Goal: Navigation & Orientation: Find specific page/section

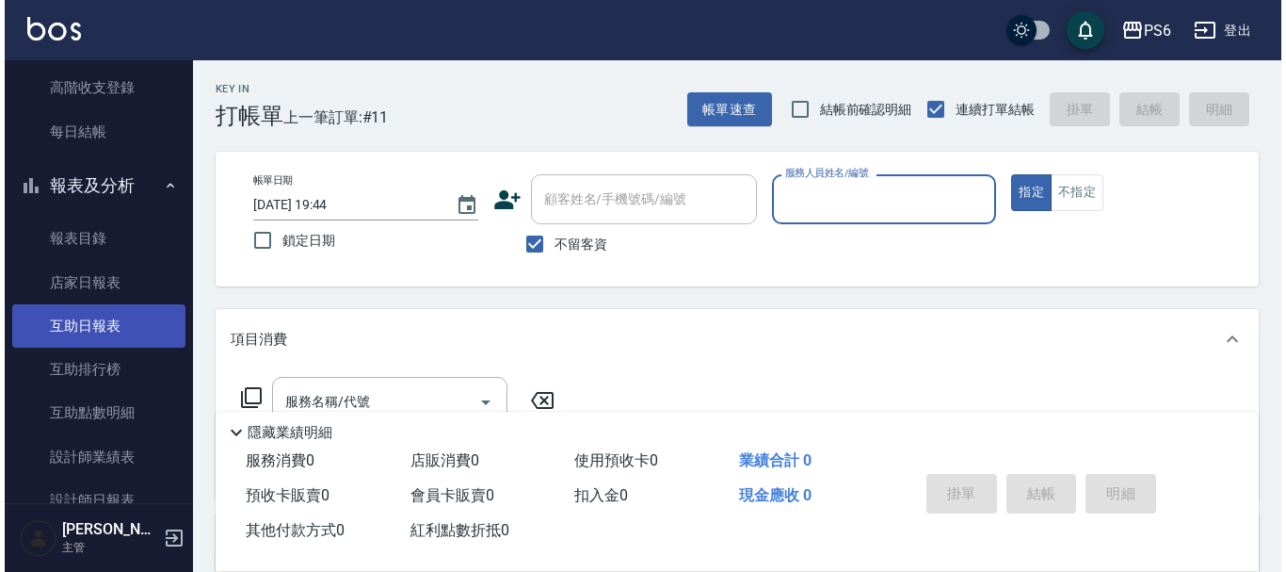
scroll to position [377, 0]
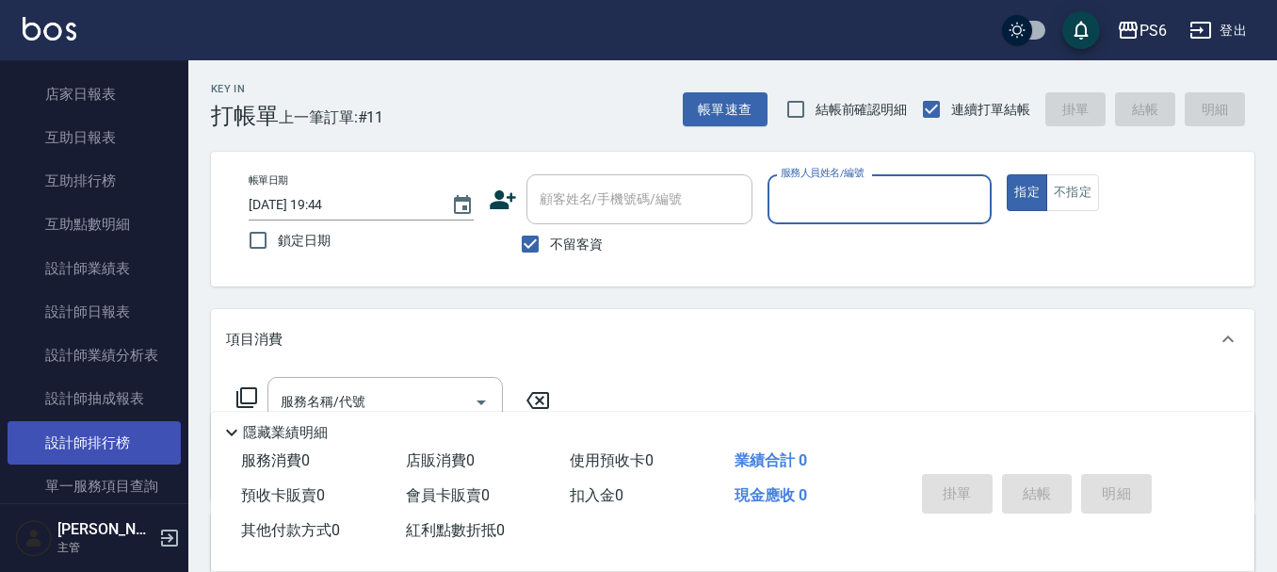
click at [103, 436] on link "設計師排行榜" at bounding box center [94, 442] width 173 height 43
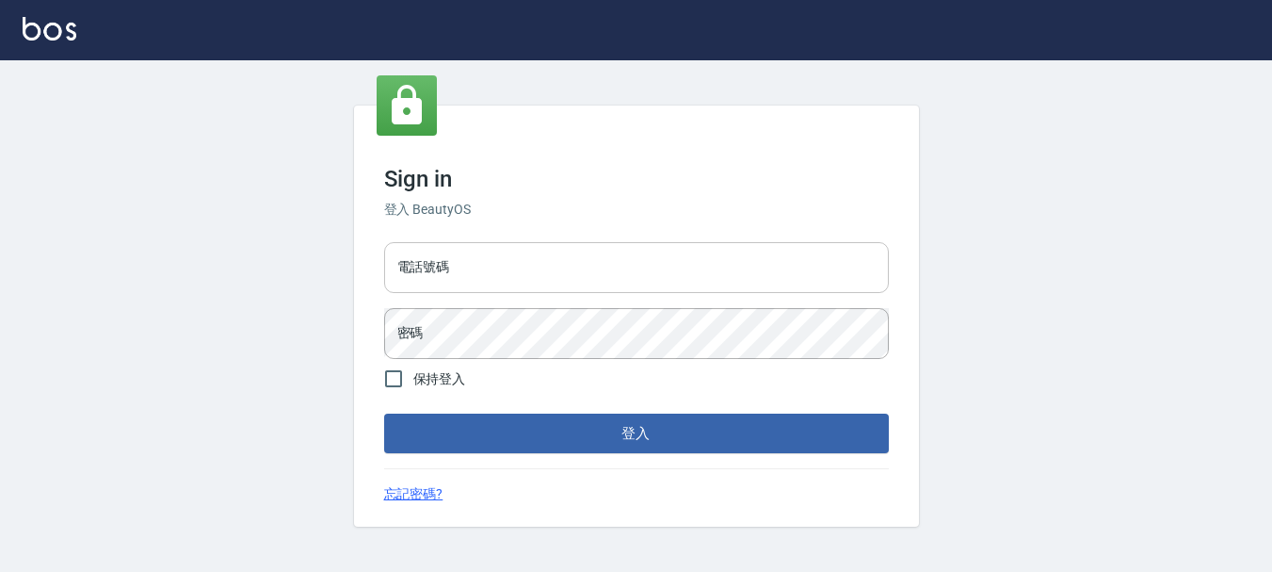
click at [495, 276] on input "電話號碼" at bounding box center [636, 267] width 505 height 51
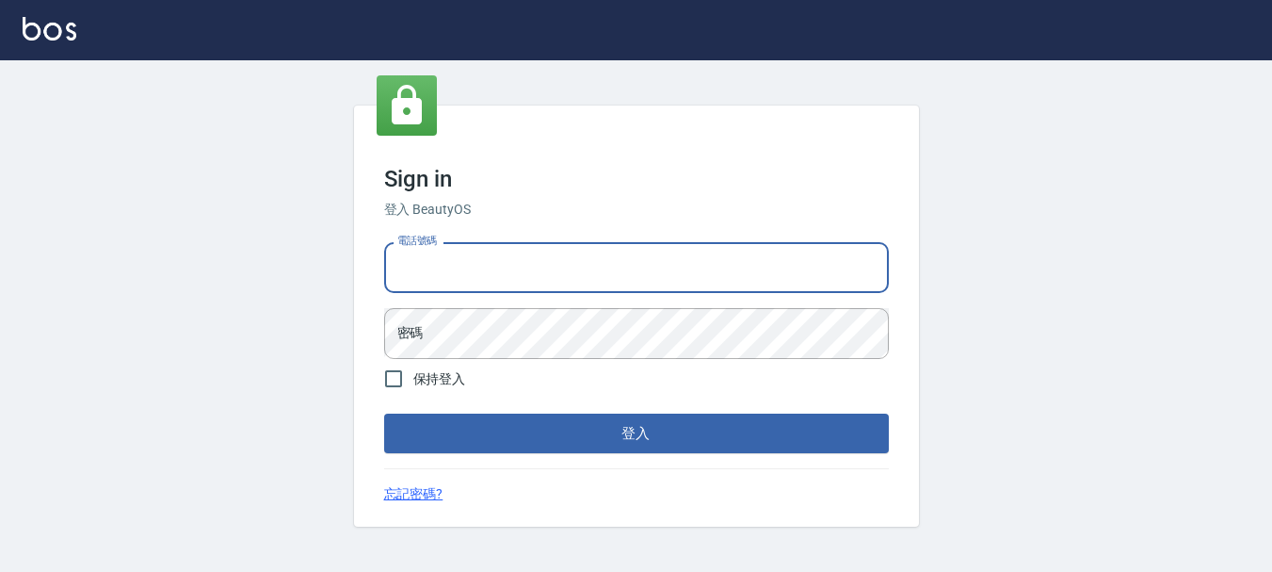
type input "0983811952"
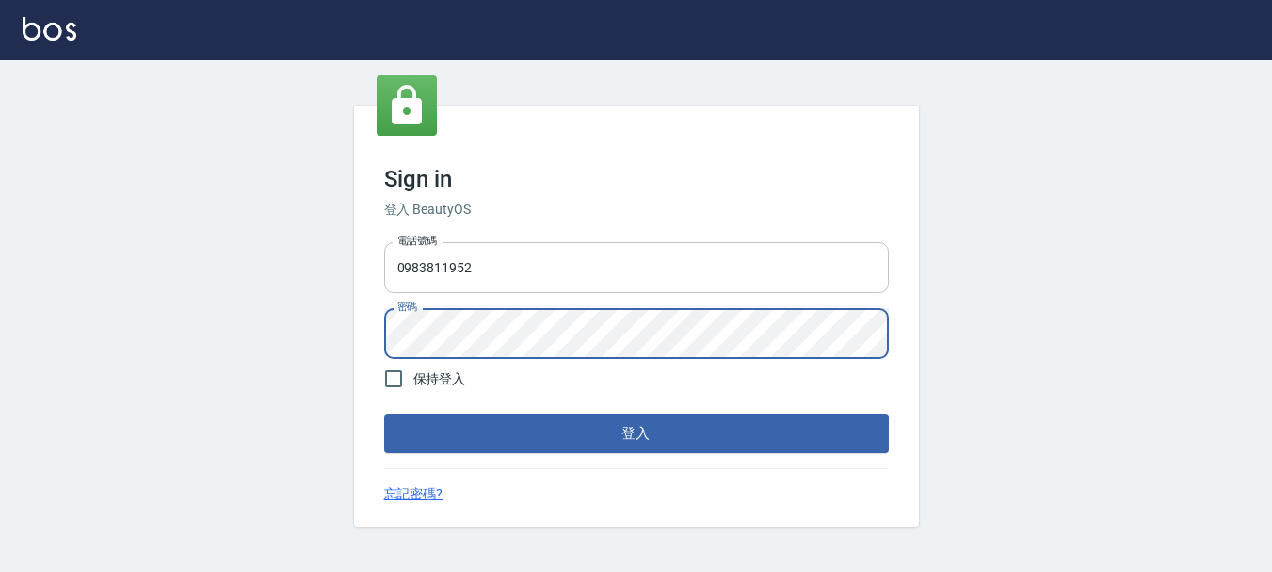
click at [384, 413] on button "登入" at bounding box center [636, 433] width 505 height 40
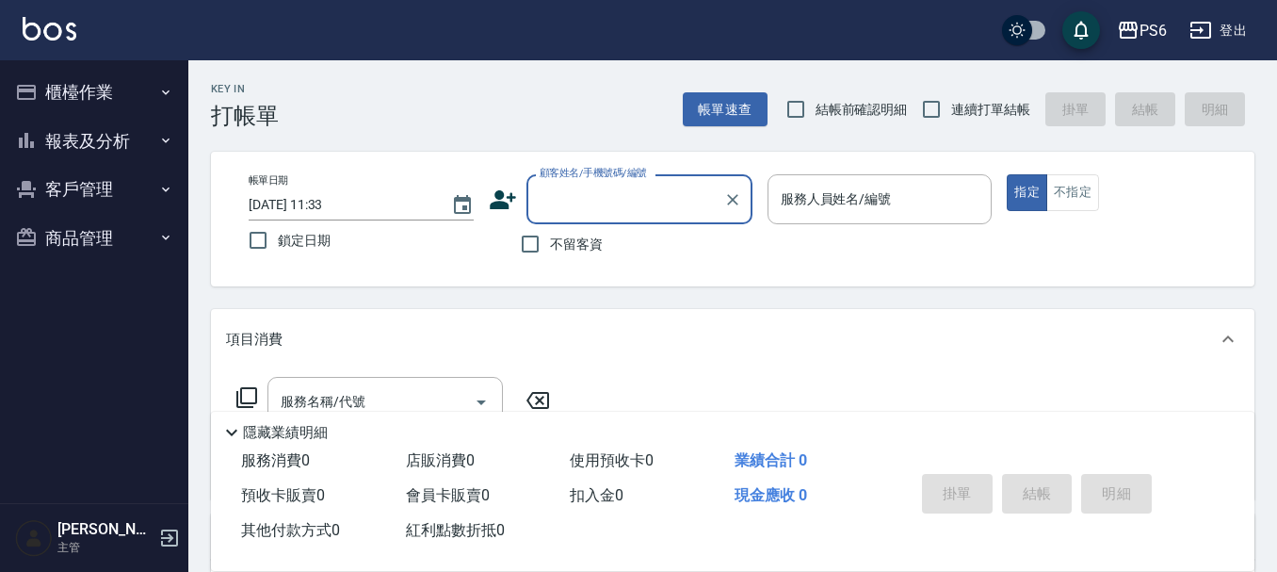
click at [99, 131] on button "報表及分析" at bounding box center [94, 141] width 173 height 49
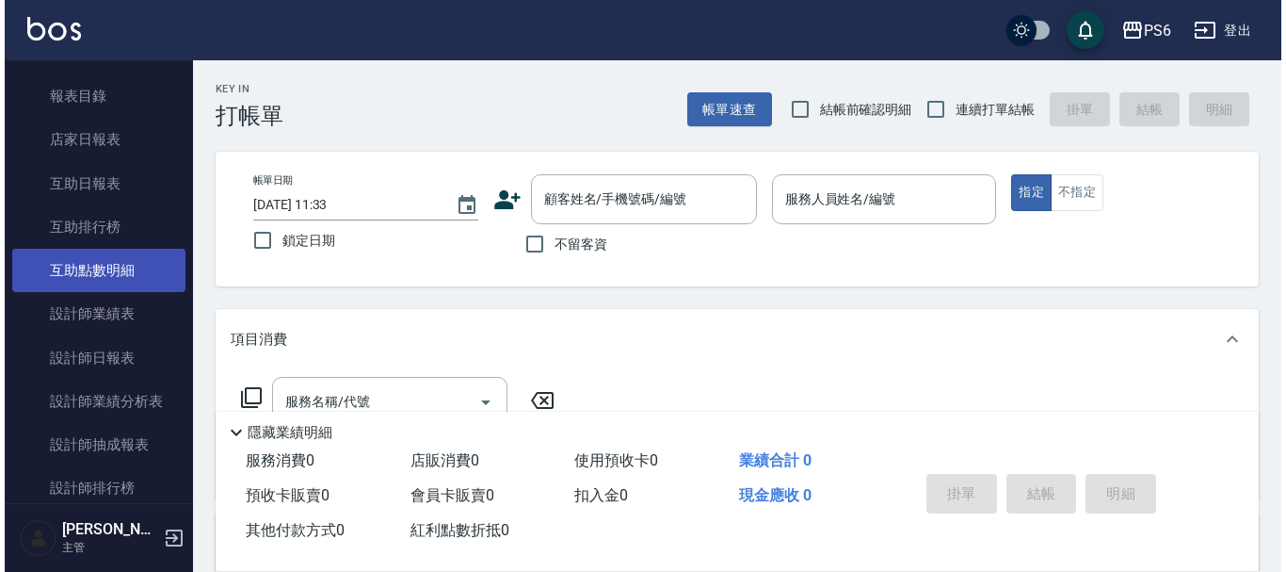
scroll to position [188, 0]
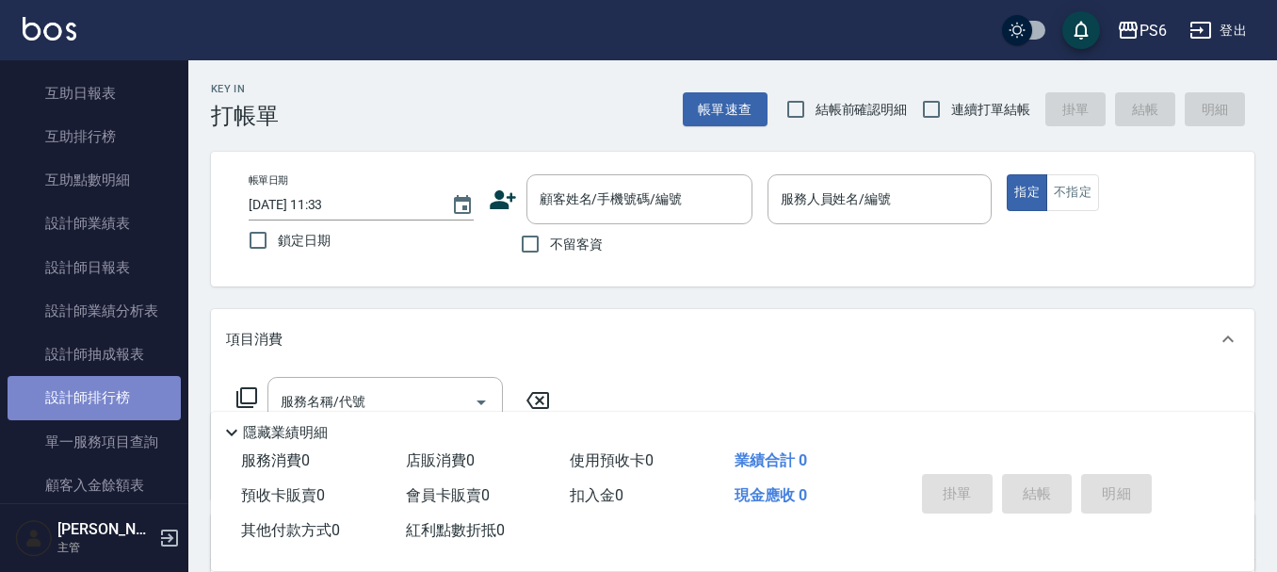
click at [123, 392] on link "設計師排行榜" at bounding box center [94, 397] width 173 height 43
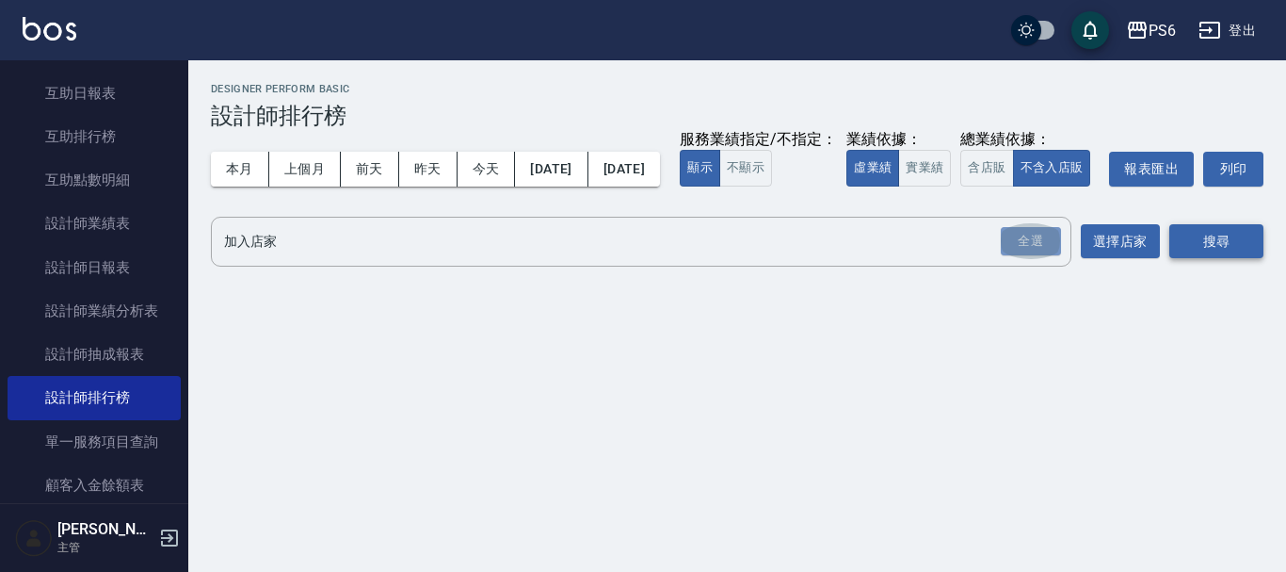
drag, startPoint x: 1016, startPoint y: 274, endPoint x: 1242, endPoint y: 288, distance: 226.4
click at [1023, 256] on div "全選" at bounding box center [1031, 241] width 60 height 29
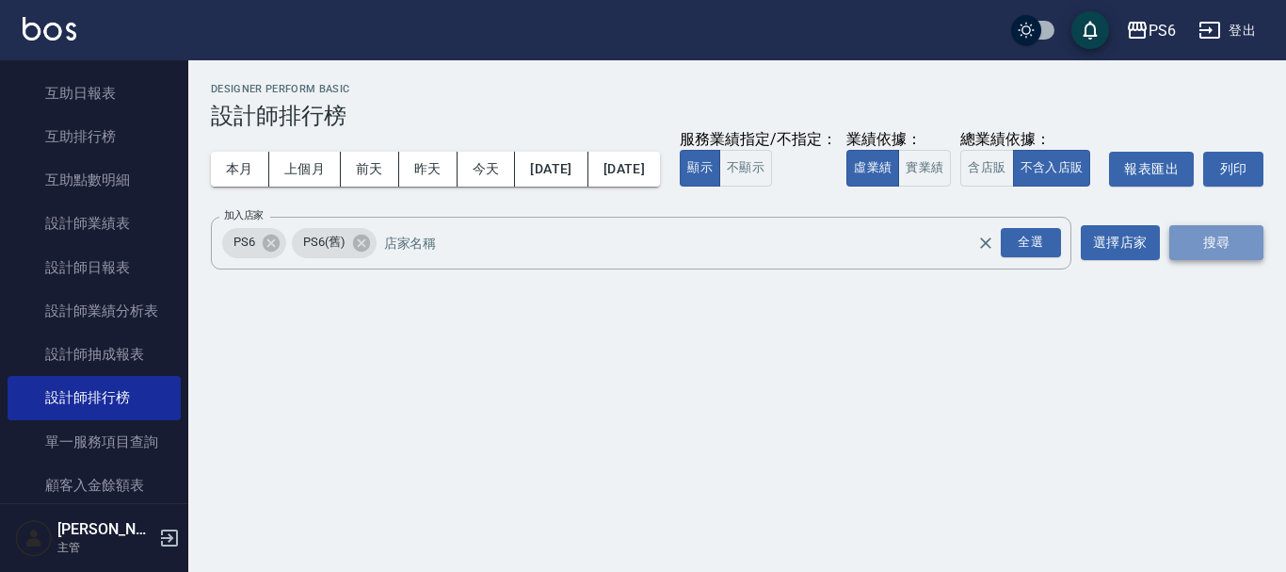
click at [1238, 260] on button "搜尋" at bounding box center [1216, 242] width 94 height 35
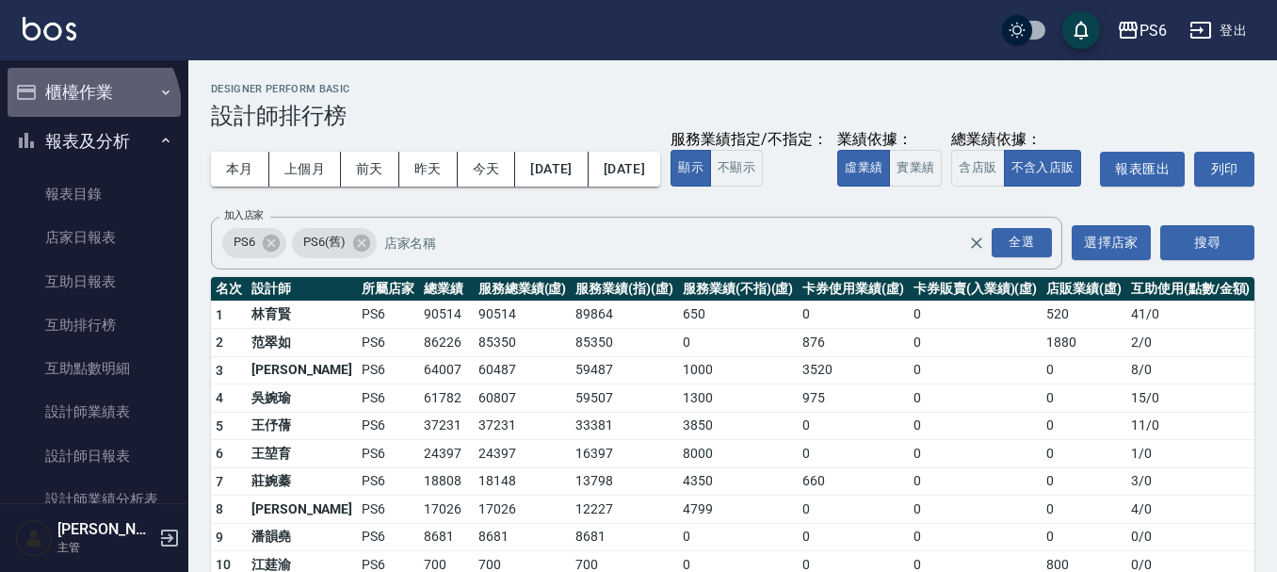
click at [82, 109] on button "櫃檯作業" at bounding box center [94, 92] width 173 height 49
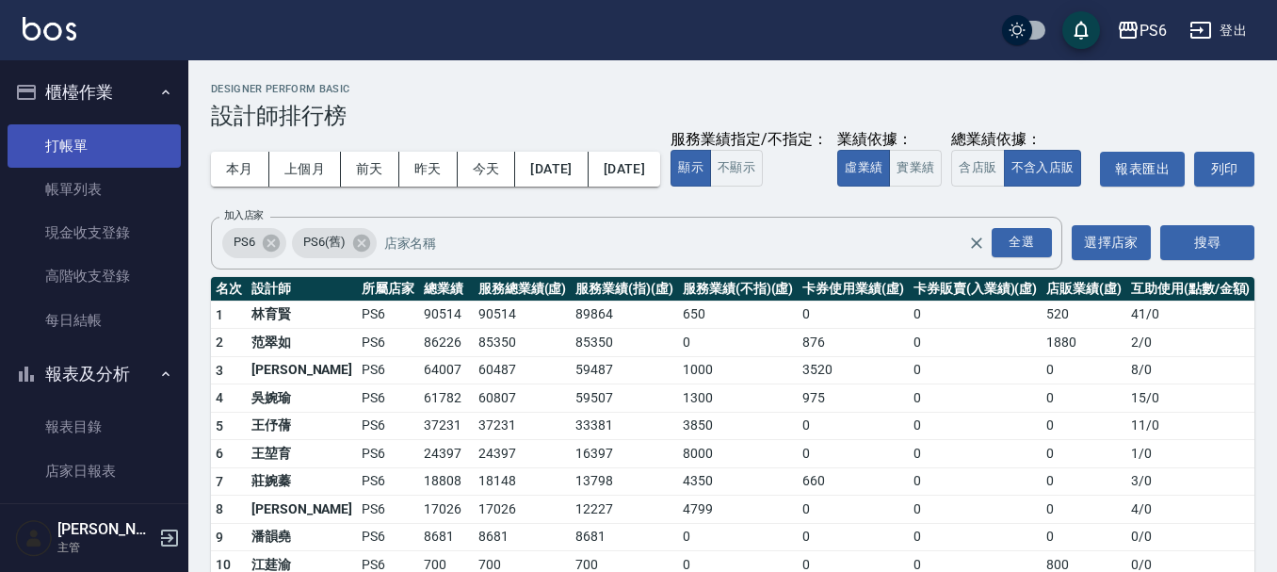
click at [84, 155] on link "打帳單" at bounding box center [94, 145] width 173 height 43
